Goal: Transaction & Acquisition: Purchase product/service

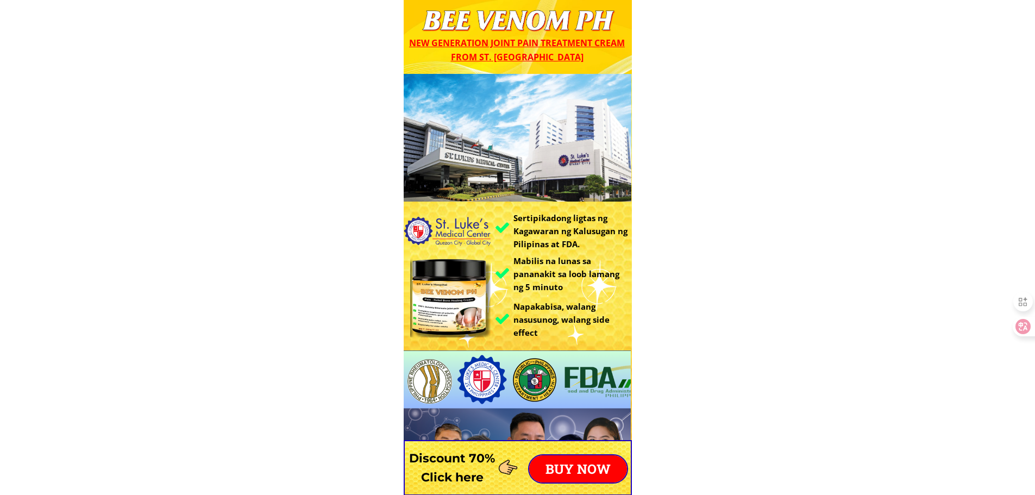
click at [568, 462] on p "BUY NOW" at bounding box center [578, 468] width 98 height 27
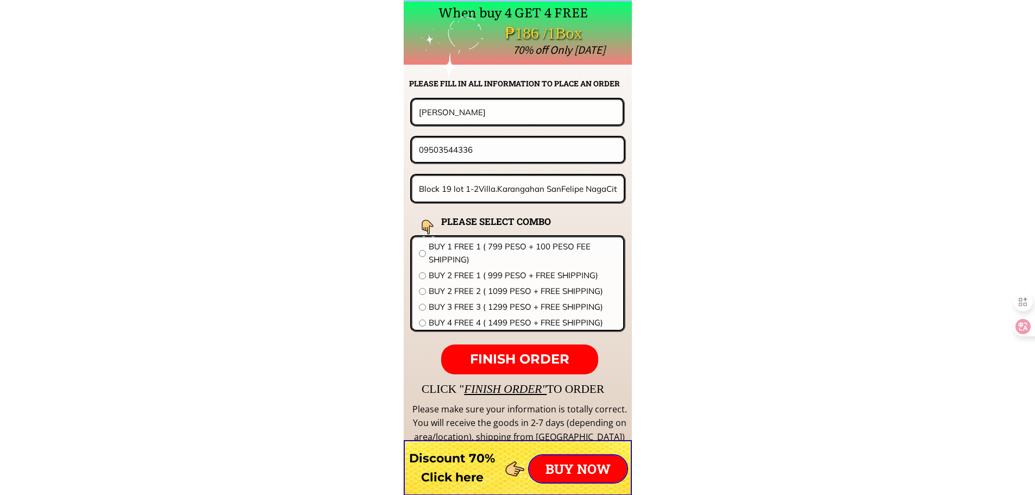
scroll to position [8521, 0]
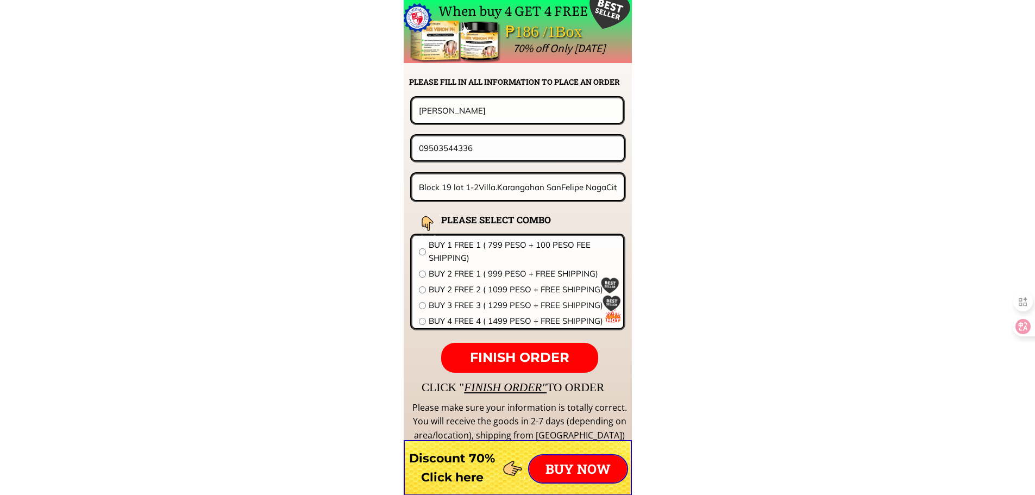
drag, startPoint x: 485, startPoint y: 110, endPoint x: 434, endPoint y: 104, distance: 51.4
click at [410, 105] on div "[PERSON_NAME]" at bounding box center [517, 110] width 215 height 28
paste input "[PERSON_NAME]"
type input "[PERSON_NAME]"
drag, startPoint x: 376, startPoint y: 142, endPoint x: 259, endPoint y: 131, distance: 117.2
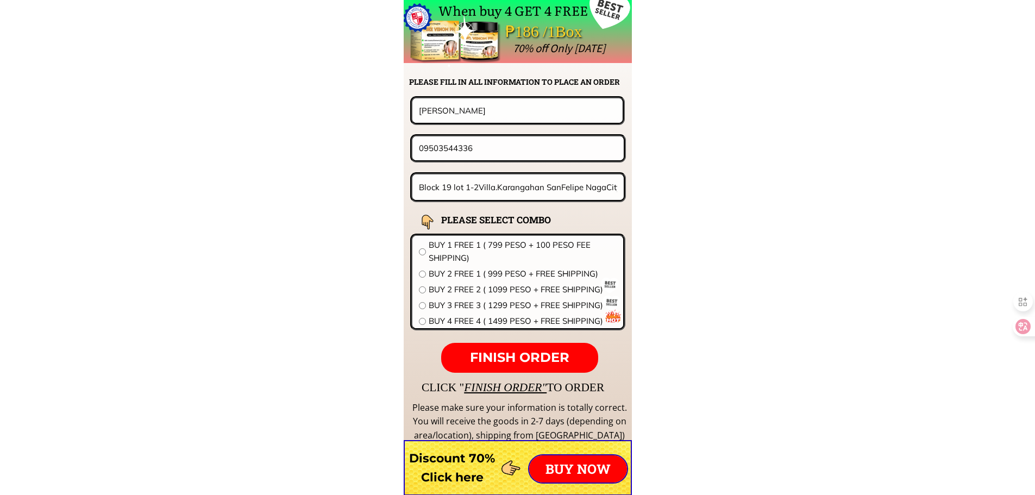
paste input "16 693 9071"
type input "09166939071"
click at [505, 186] on input "Block 19 lot 1-2Villa.Karangahan SanFelipe NagaCity" at bounding box center [518, 187] width 204 height 26
paste input "[DATE][PERSON_NAME][GEOGRAPHIC_DATA], [GEOGRAPHIC_DATA]"
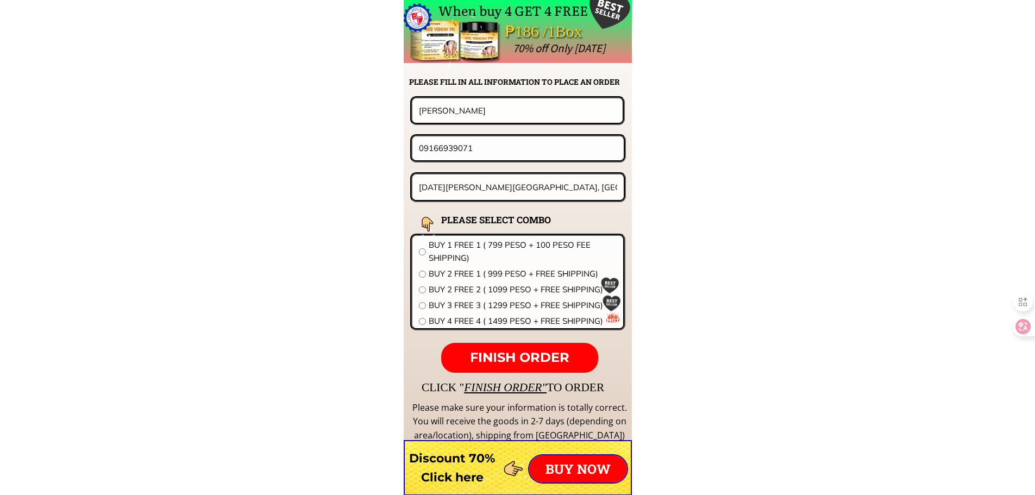
type input "[DATE][PERSON_NAME][GEOGRAPHIC_DATA], [GEOGRAPHIC_DATA]"
click at [507, 251] on span "BUY 1 FREE 1 ( 799 PESO + 100 PESO FEE SHIPPING)" at bounding box center [522, 251] width 188 height 26
radio input "true"
click at [541, 358] on span "FINISH ORDER" at bounding box center [519, 357] width 99 height 16
